Goal: Information Seeking & Learning: Learn about a topic

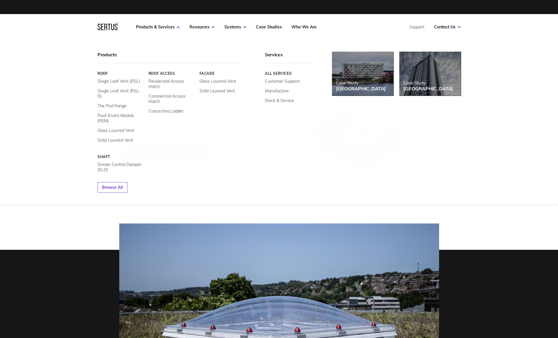
click at [164, 28] on link "Products & Services" at bounding box center [158, 26] width 44 height 5
click at [122, 137] on link "Solid Louvred Vent" at bounding box center [115, 139] width 35 height 5
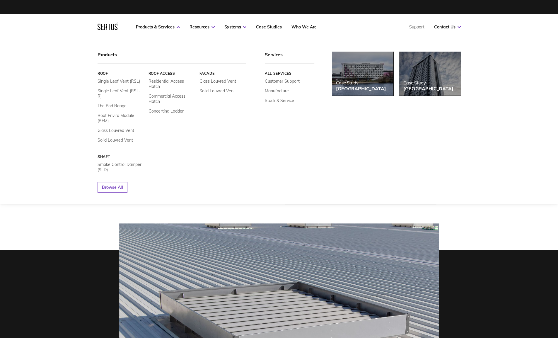
click at [119, 128] on link "Glass Louvred Vent" at bounding box center [116, 130] width 37 height 5
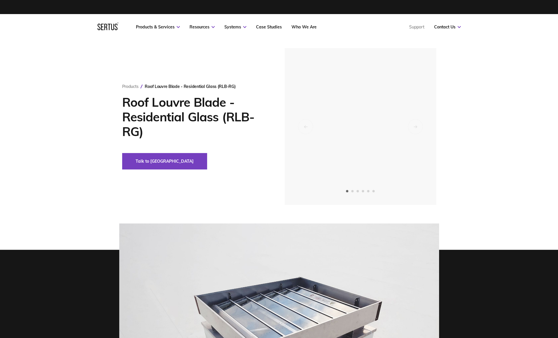
drag, startPoint x: 286, startPoint y: 246, endPoint x: 288, endPoint y: 93, distance: 153.2
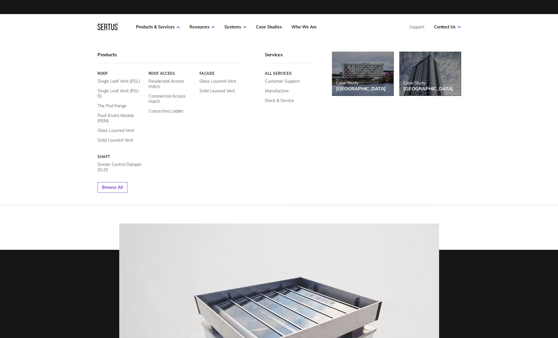
click at [96, 26] on div "Products & Services Resources Systems Case Studies Who We Are Support Contact U…" at bounding box center [279, 27] width 387 height 26
click at [100, 26] on icon at bounding box center [108, 27] width 21 height 8
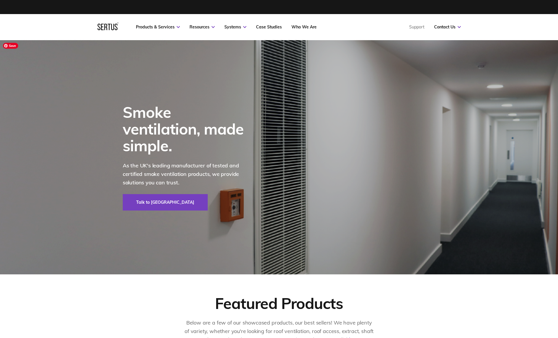
drag, startPoint x: 30, startPoint y: 135, endPoint x: 36, endPoint y: 42, distance: 92.7
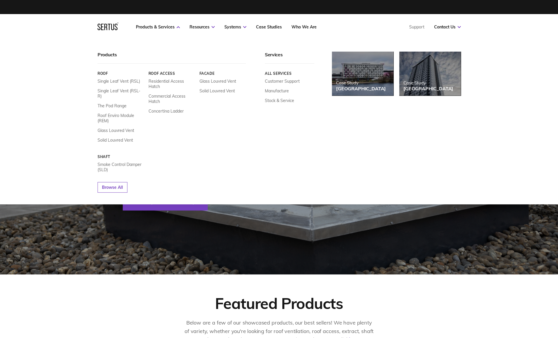
click at [113, 162] on link "Smoke Control Damper (SLD)" at bounding box center [121, 167] width 47 height 11
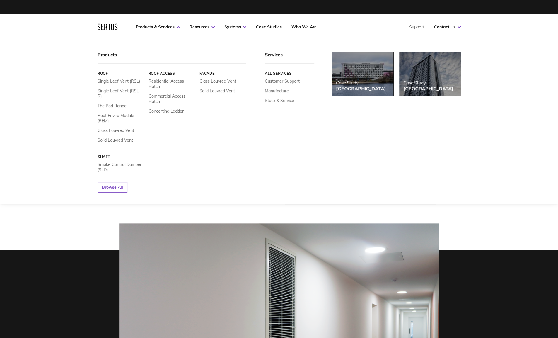
click at [120, 81] on link "Single Leaf Vent (RSL)" at bounding box center [119, 80] width 42 height 5
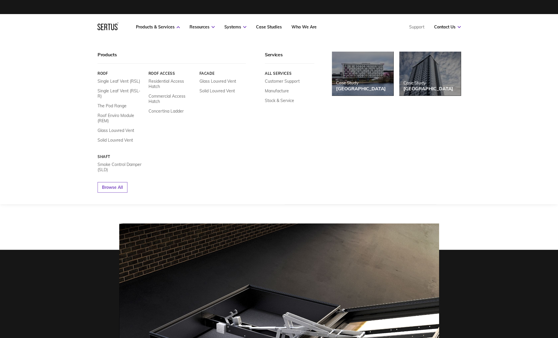
click at [126, 93] on link "Single Leaf Vent (RSL-R)" at bounding box center [121, 93] width 47 height 11
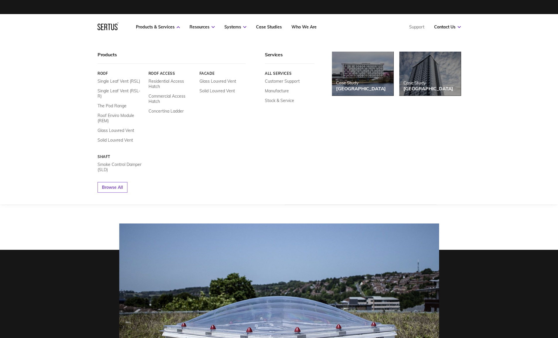
click at [218, 91] on link "Solid Louvred Vent" at bounding box center [216, 90] width 35 height 5
click at [219, 79] on link "Glass Louvred Vent" at bounding box center [217, 80] width 37 height 5
click at [175, 81] on link "Residential Access Hatch" at bounding box center [171, 83] width 47 height 11
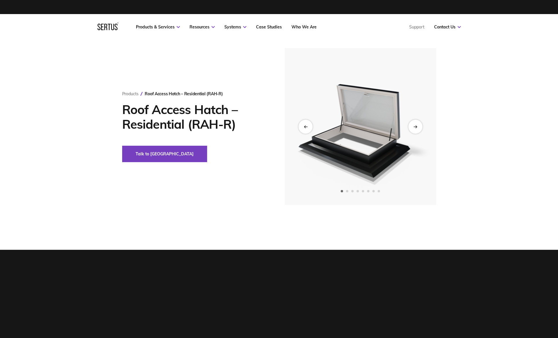
click at [416, 129] on div "Next slide" at bounding box center [415, 126] width 14 height 14
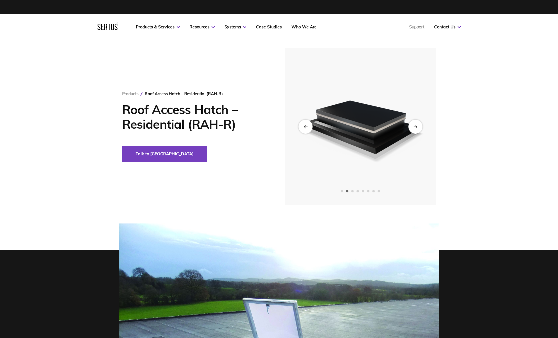
click at [418, 129] on div "Next slide" at bounding box center [415, 126] width 14 height 14
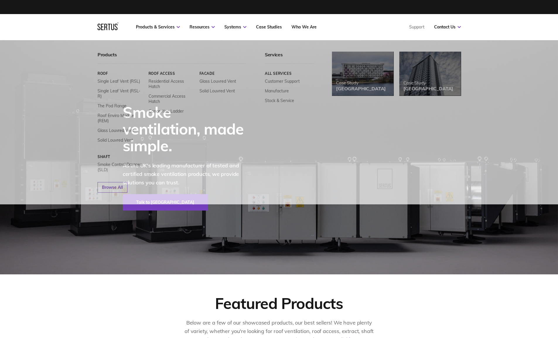
click at [222, 216] on div "Smoke ventilation, made simple. As the UK's leading manufacturer of tested and …" at bounding box center [183, 157] width 153 height 234
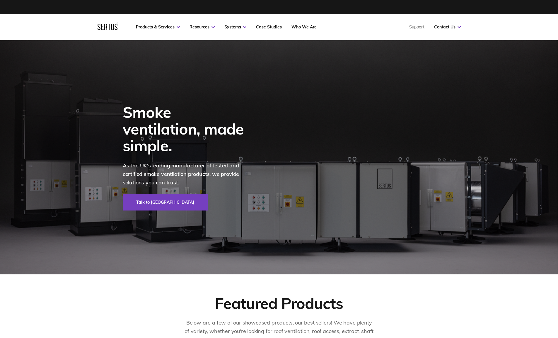
click at [172, 122] on div "Smoke ventilation, made simple." at bounding box center [187, 129] width 129 height 50
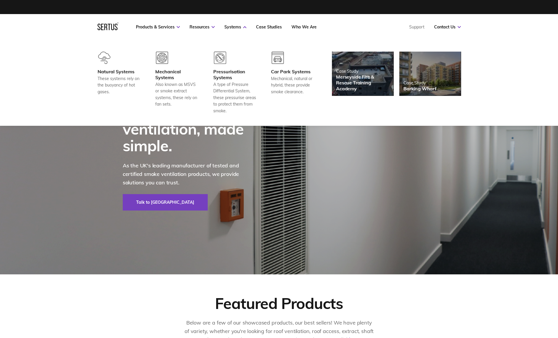
click at [165, 76] on div "Mechanical Systems" at bounding box center [176, 75] width 43 height 12
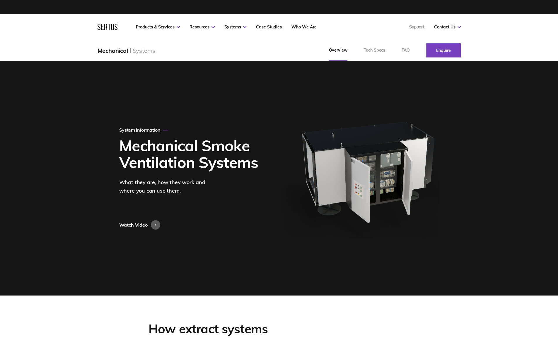
drag, startPoint x: 489, startPoint y: 159, endPoint x: 451, endPoint y: -24, distance: 187.0
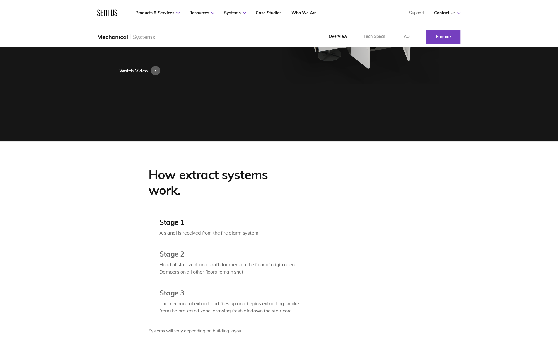
scroll to position [176, 0]
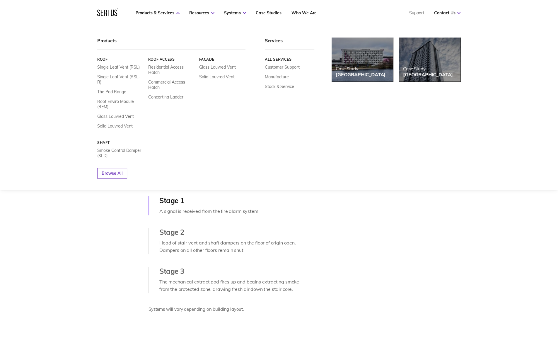
click at [119, 123] on link "Solid Louvred Vent" at bounding box center [114, 125] width 35 height 5
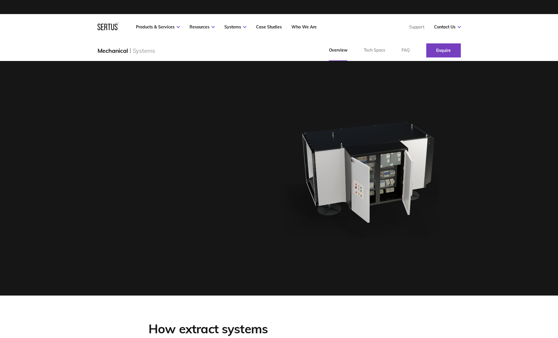
scroll to position [176, 0]
